Goal: Information Seeking & Learning: Find specific fact

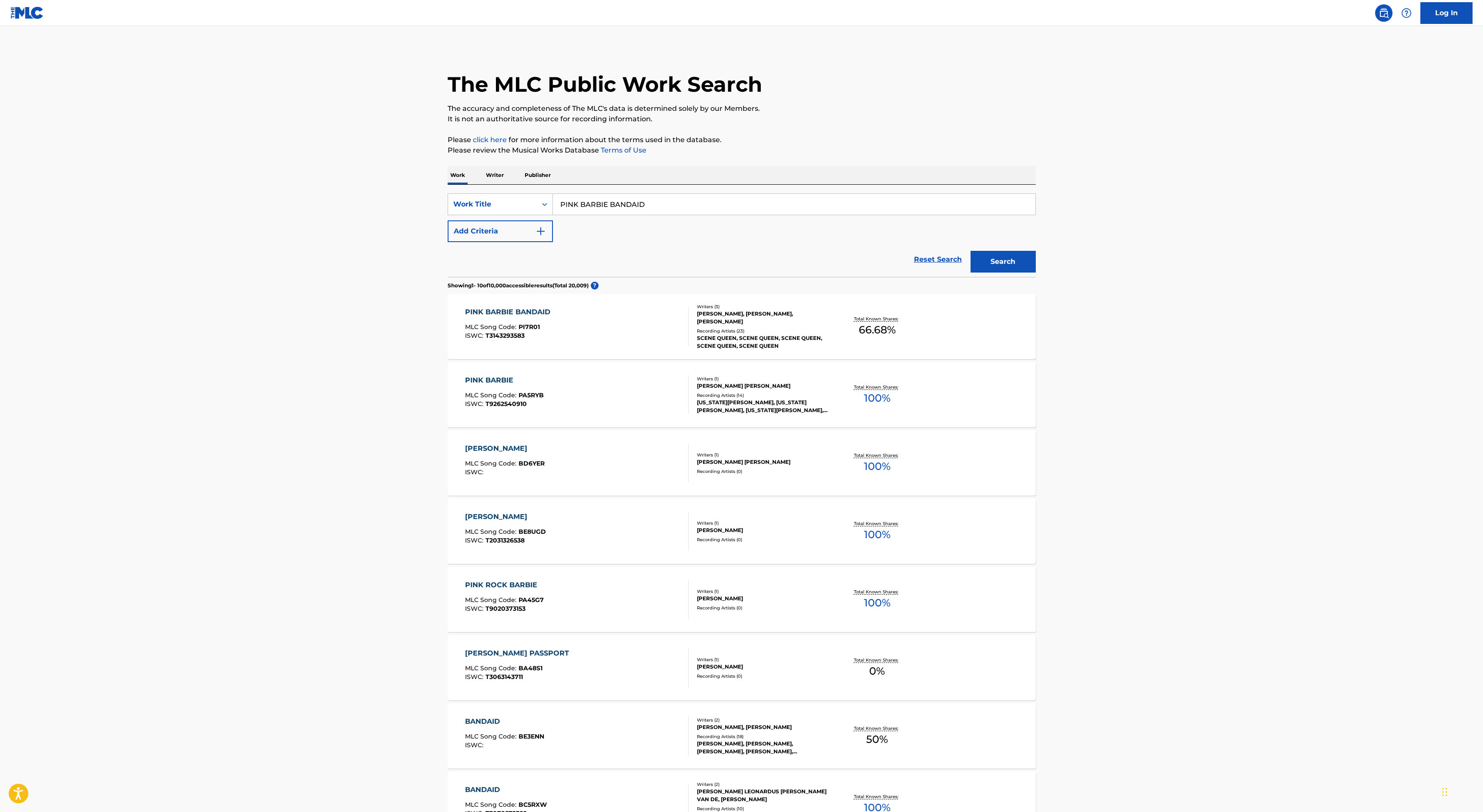
click at [496, 167] on p "Writer" at bounding box center [494, 174] width 23 height 18
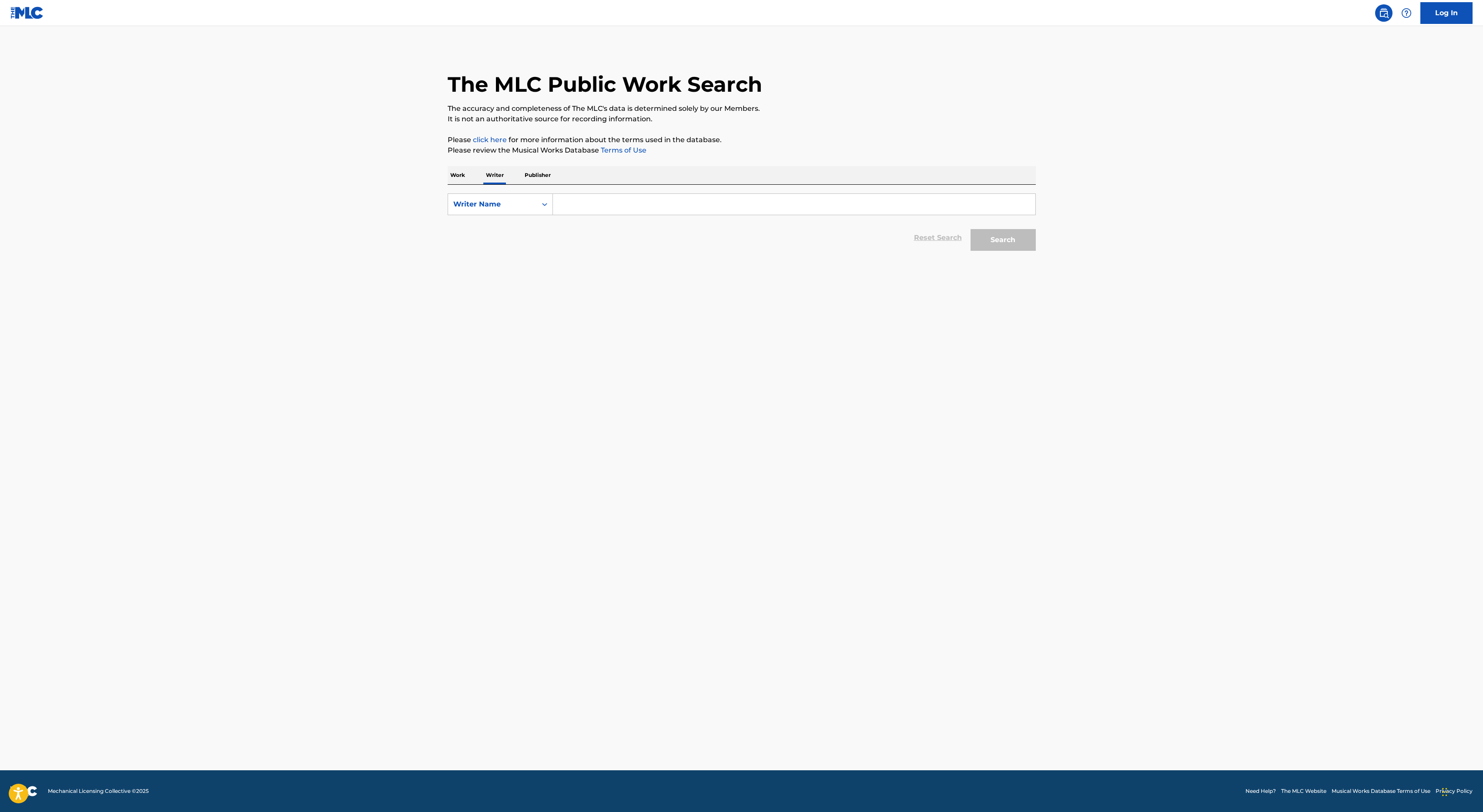
click at [622, 216] on form "SearchWithCriteria856b4448-9175-4820-981b-a95af26b3cdc Writer Name Reset Search…" at bounding box center [742, 224] width 588 height 61
click at [622, 213] on input "Search Form" at bounding box center [794, 204] width 482 height 21
paste input "ISH [PERSON_NAME]"
type input "ISH [PERSON_NAME]"
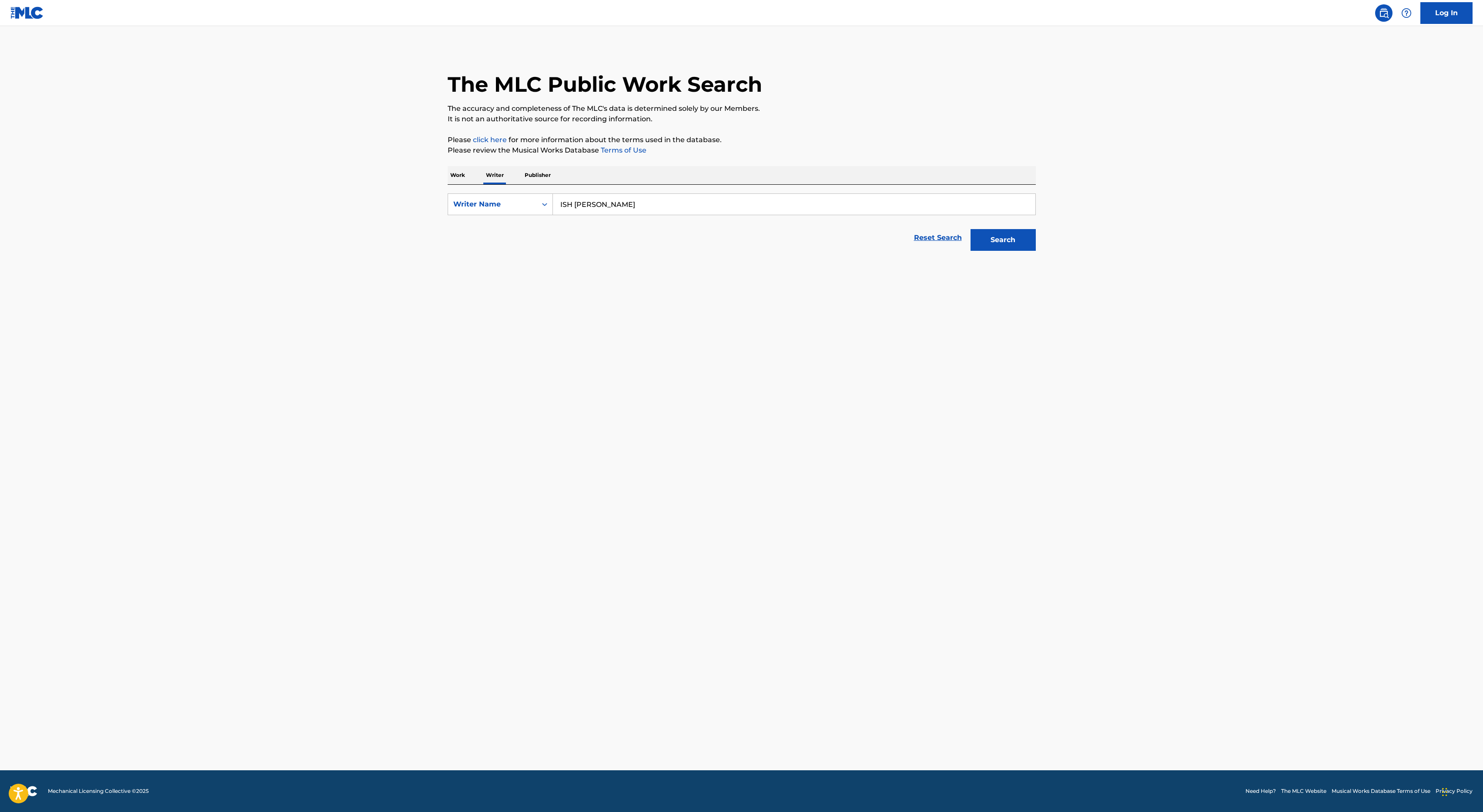
click at [971, 229] on button "Search" at bounding box center [1002, 239] width 65 height 22
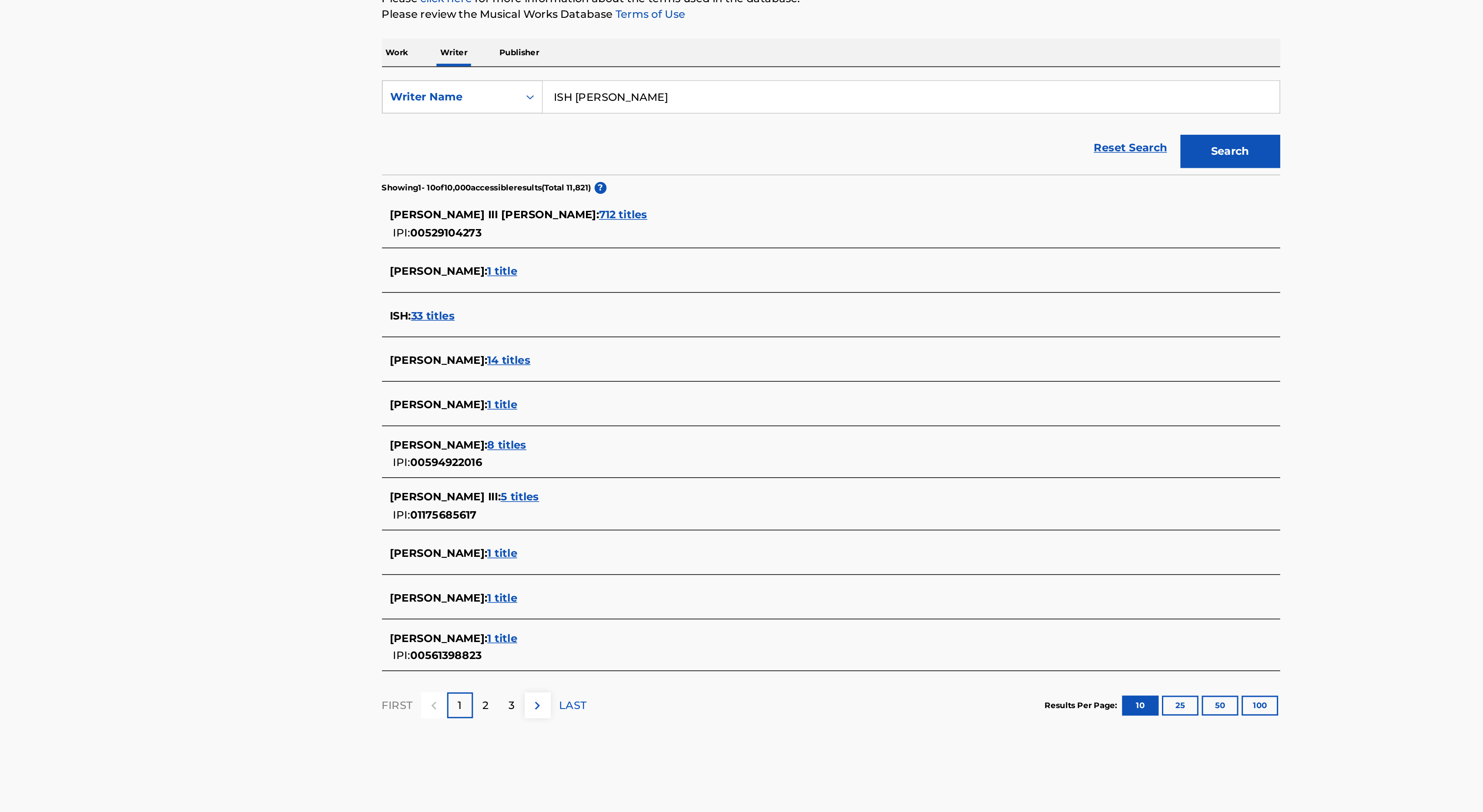
click at [537, 320] on span "1 title" at bounding box center [526, 319] width 20 height 9
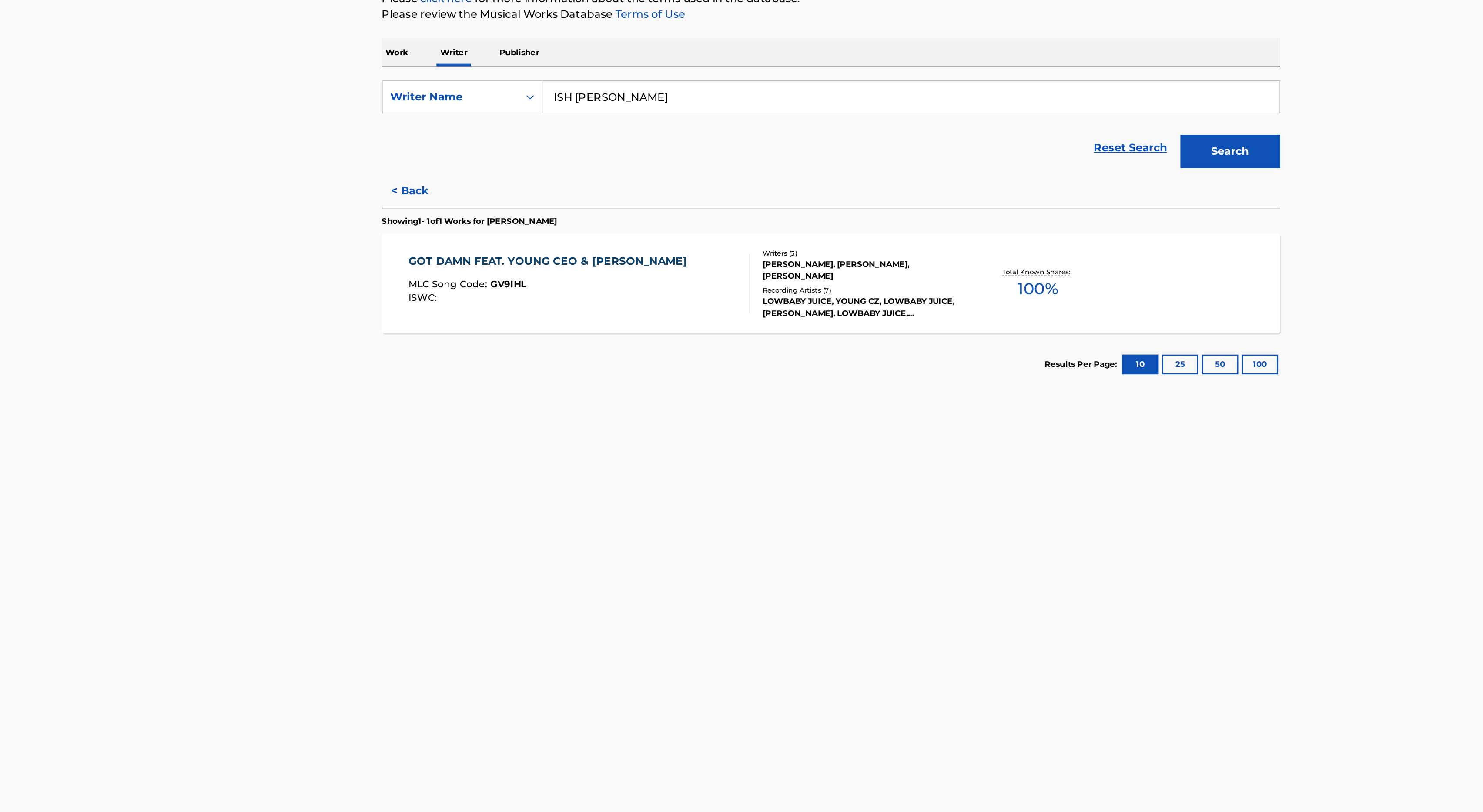
click at [997, 239] on button "Search" at bounding box center [1002, 239] width 65 height 22
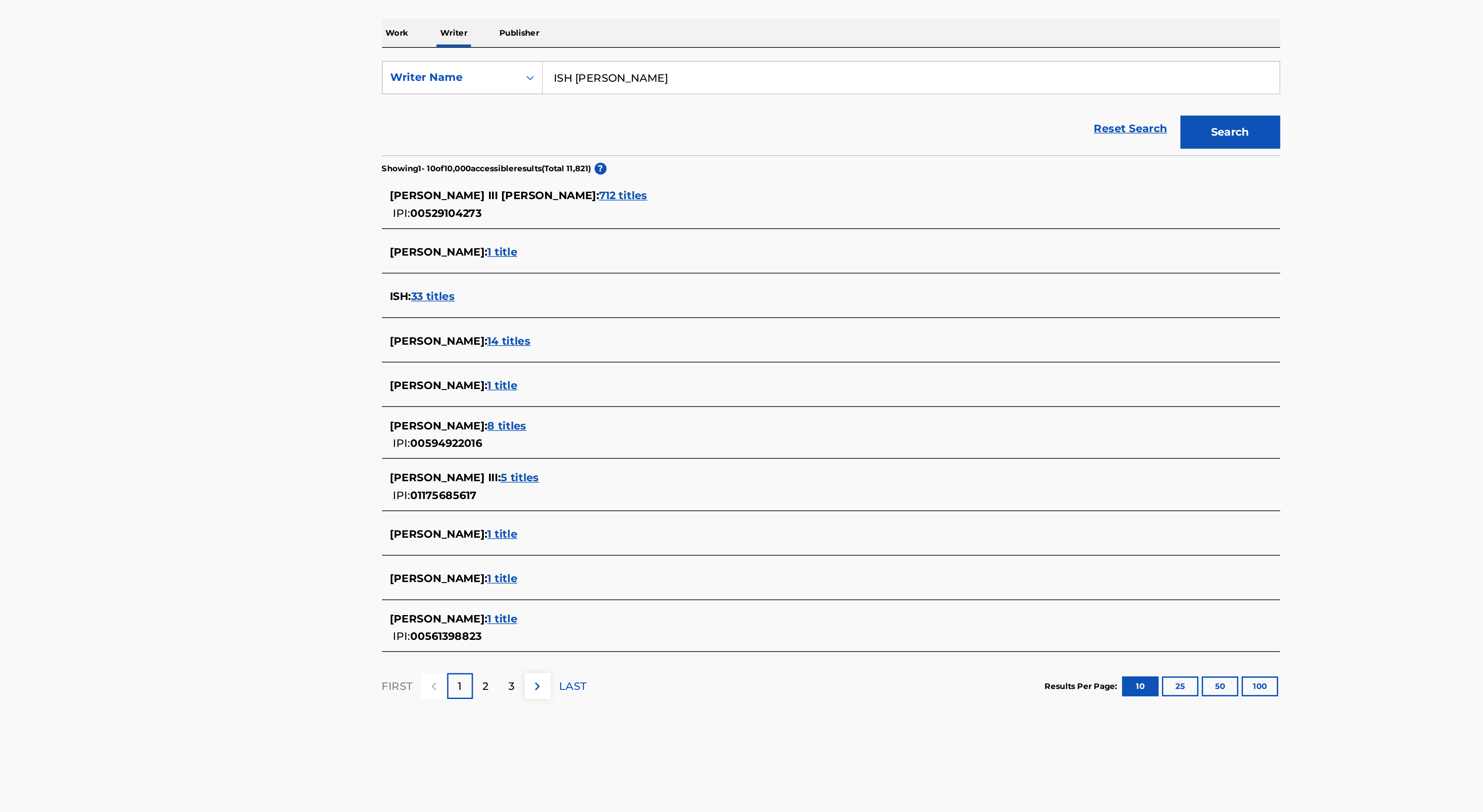
click at [517, 406] on span "1 title" at bounding box center [526, 406] width 20 height 9
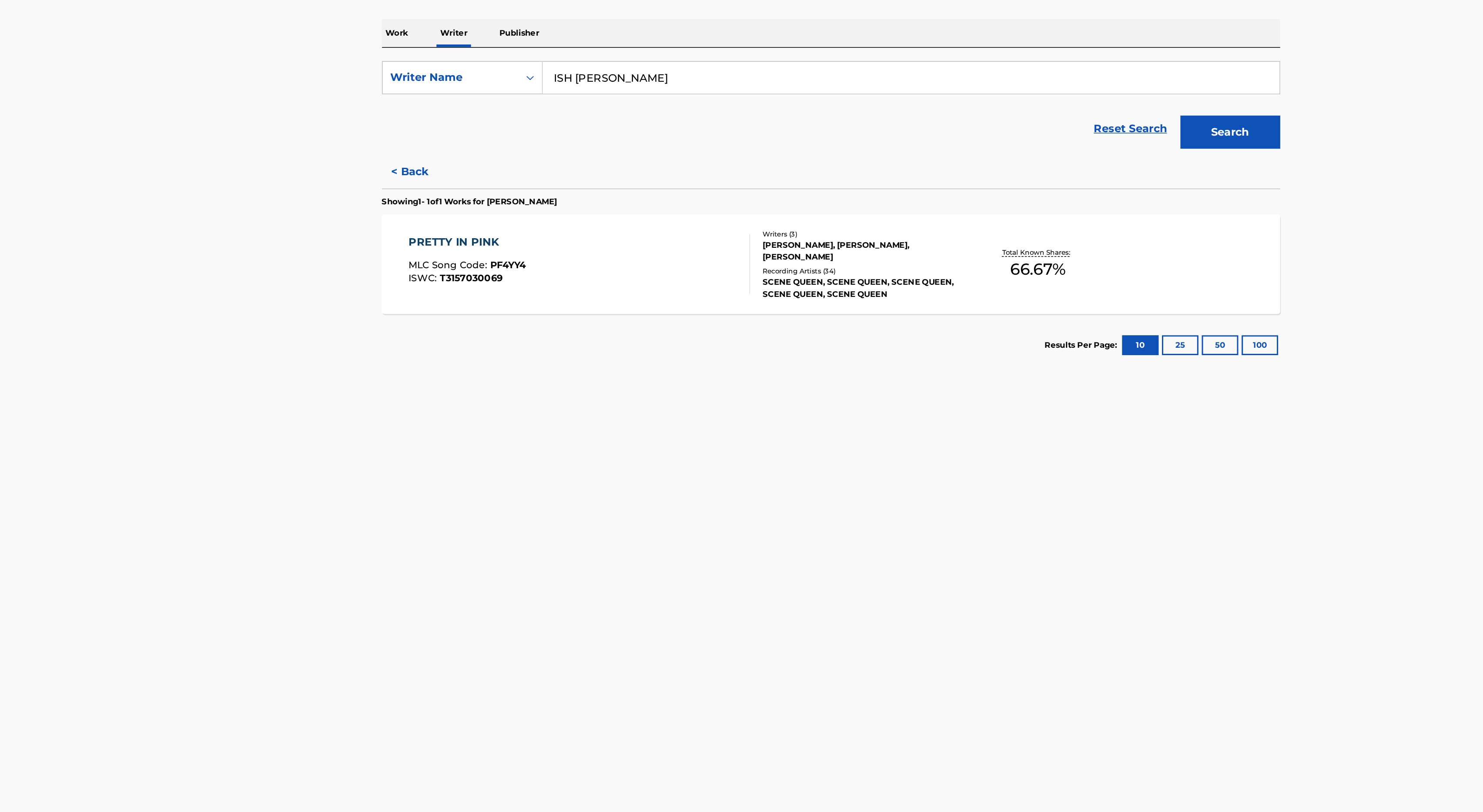
click at [1013, 323] on div "PRETTY IN PINK MLC Song Code : PF4YY4 ISWC : T3157030069 Writers ( 3 ) [PERSON_…" at bounding box center [742, 326] width 588 height 65
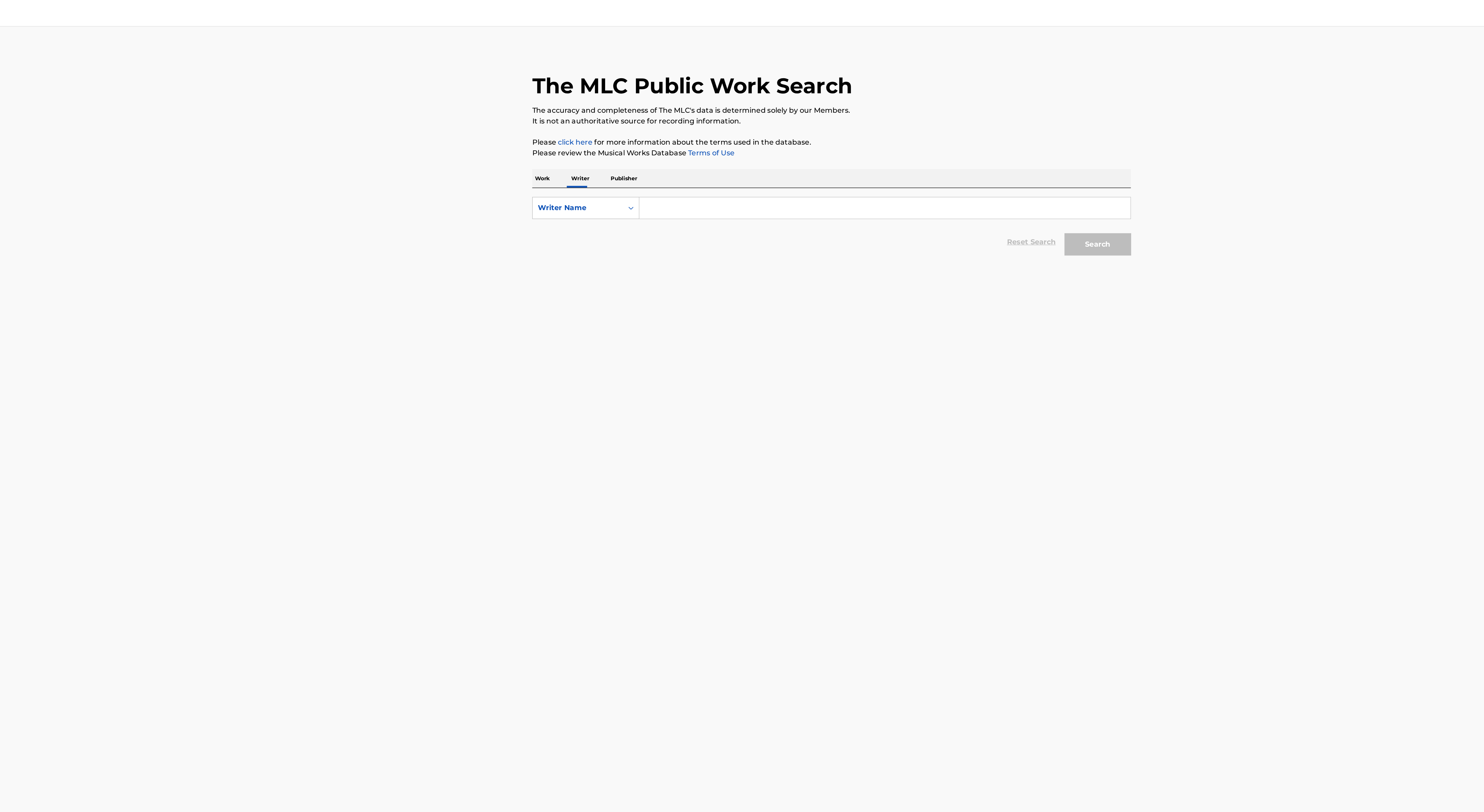
click at [653, 139] on input "Search Form" at bounding box center [777, 136] width 321 height 14
paste input "ISH RON T III (MR)"
click at [652, 135] on input "ISH RON T III (MR)" at bounding box center [777, 136] width 321 height 14
type input "ISH RON T III"
click at [895, 153] on button "Search" at bounding box center [916, 160] width 43 height 14
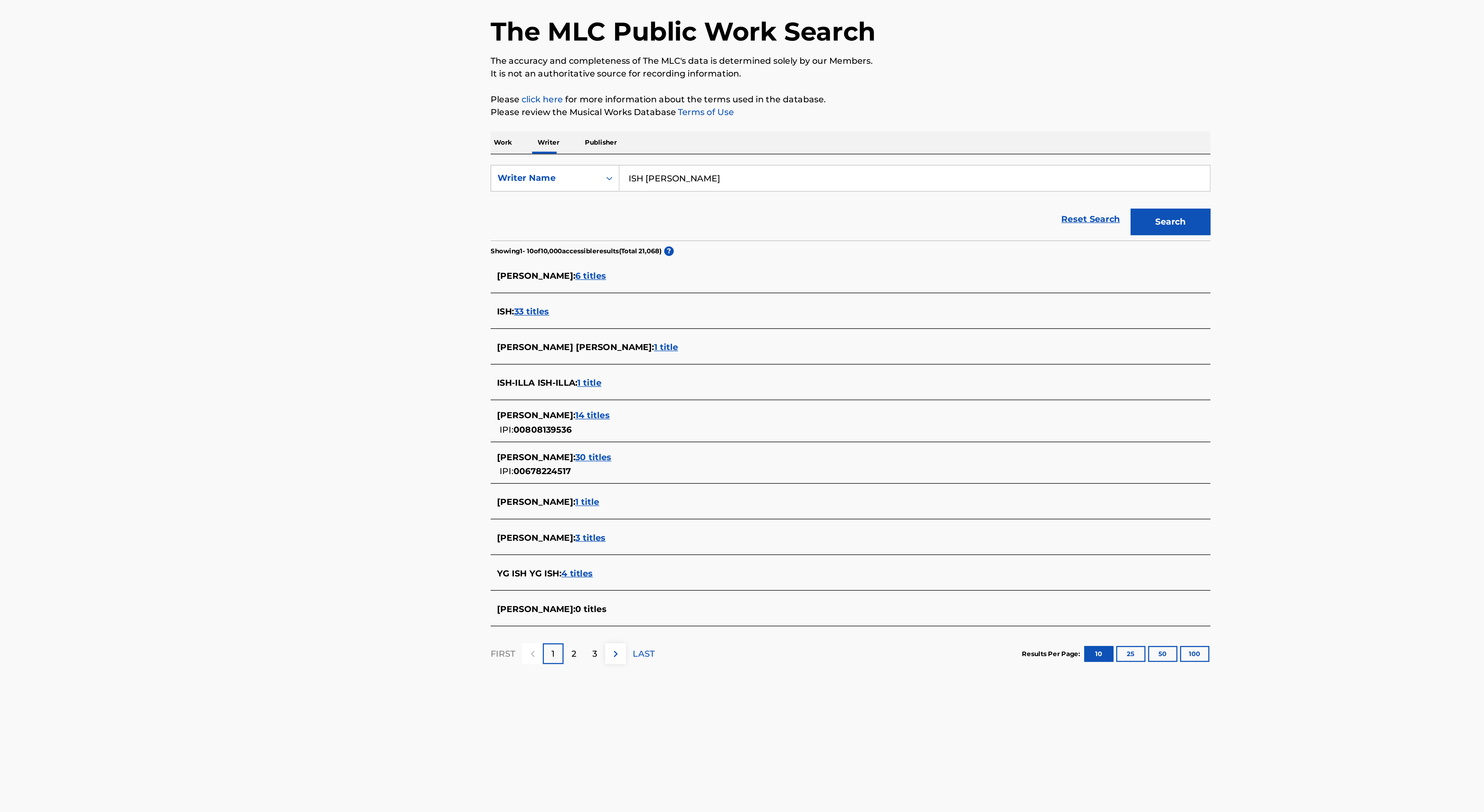
click at [592, 288] on span "30 titles" at bounding box center [602, 289] width 20 height 6
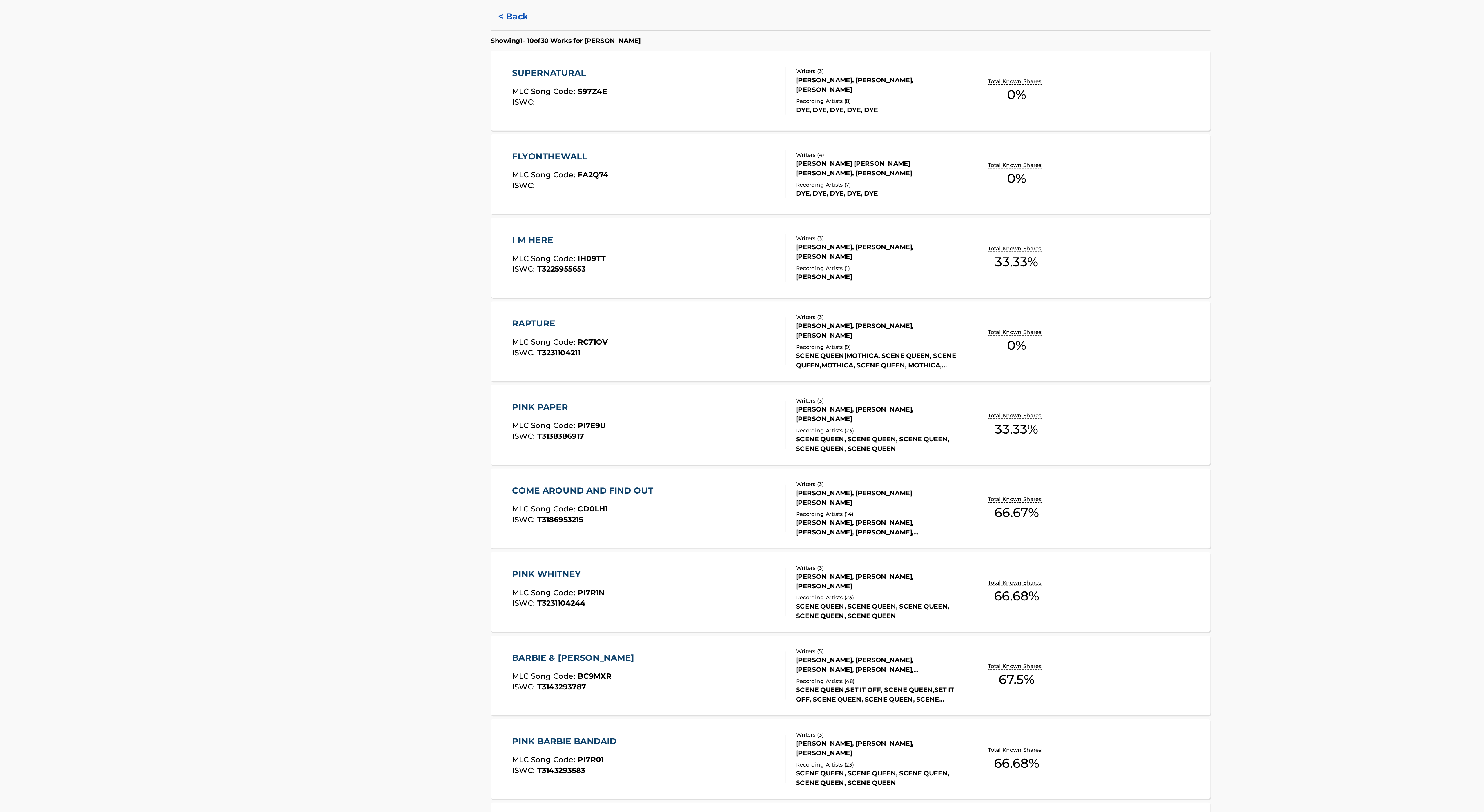
click at [597, 526] on div "BARBIE & KEN" at bounding box center [592, 526] width 69 height 7
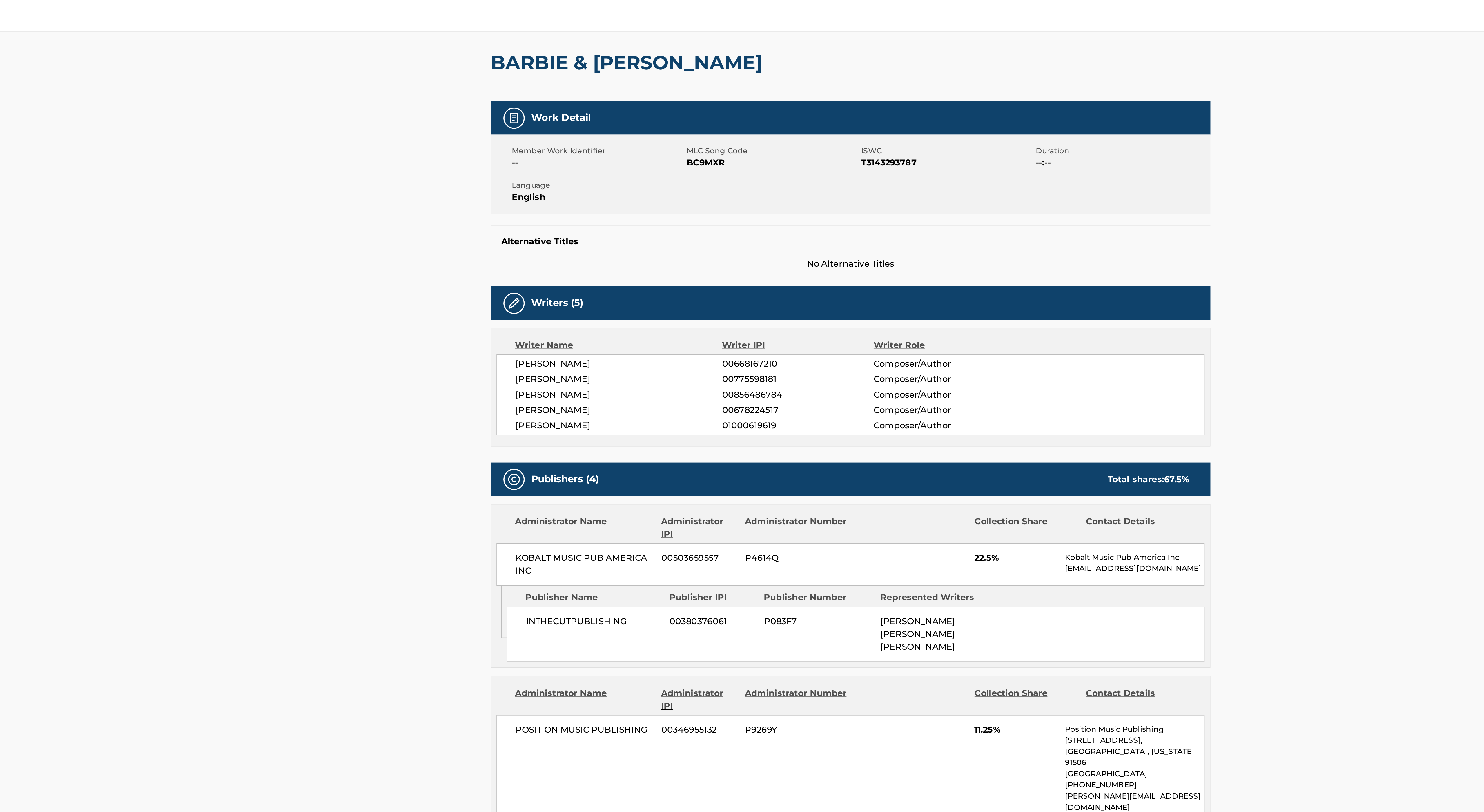
scroll to position [45, 0]
